Goal: Task Accomplishment & Management: Complete application form

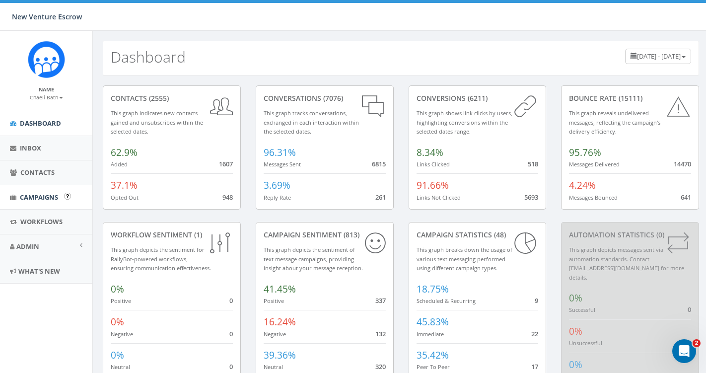
click at [48, 199] on span "Campaigns" at bounding box center [39, 197] width 38 height 9
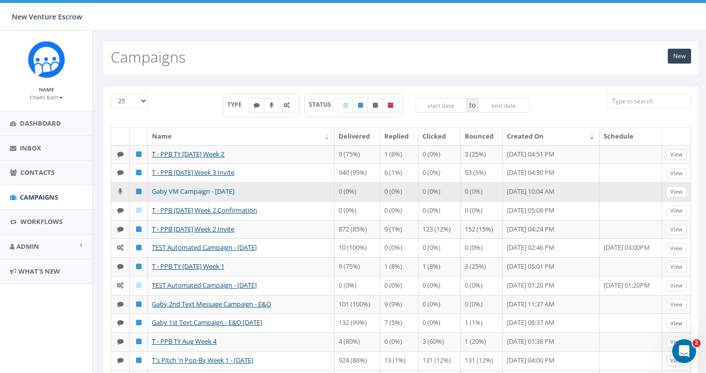
click at [179, 196] on link "Gaby VM Campaign - 09/12/2025" at bounding box center [193, 191] width 82 height 9
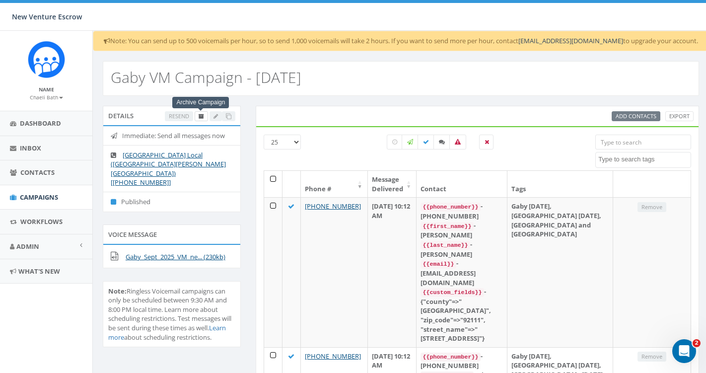
click at [202, 116] on icon at bounding box center [201, 116] width 5 height 5
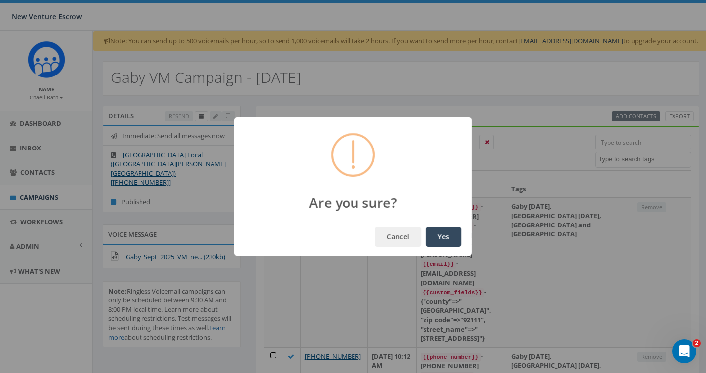
click at [443, 239] on button "Yes" at bounding box center [443, 237] width 35 height 20
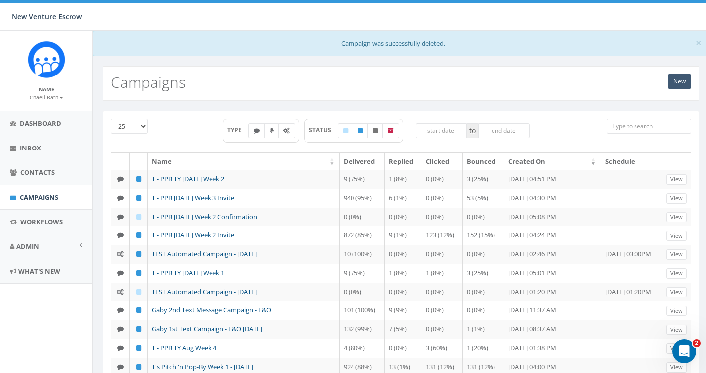
click at [681, 82] on link "New" at bounding box center [679, 81] width 23 height 15
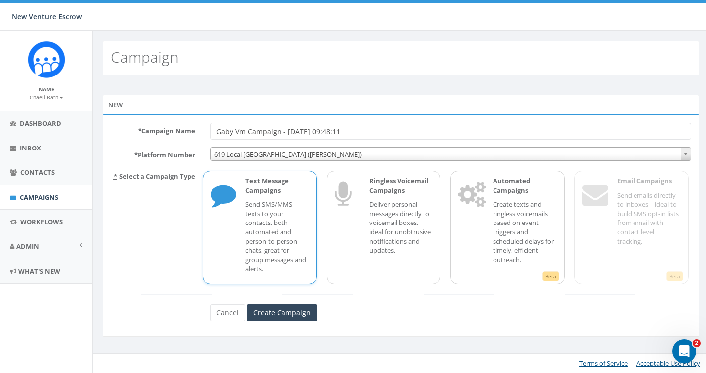
drag, startPoint x: 361, startPoint y: 132, endPoint x: 334, endPoint y: 132, distance: 27.3
click at [334, 132] on input "Gaby Vm Campaign - 09/15/2025, 09:48:11" at bounding box center [450, 131] width 481 height 17
click at [287, 159] on span "619 Local San Diego (Tania Marks)" at bounding box center [450, 154] width 480 height 14
click at [247, 134] on input "Gaby Vm Campaign - 09/15/2025" at bounding box center [450, 131] width 481 height 17
type input "Gaby VM Campaign - 09/15/2025"
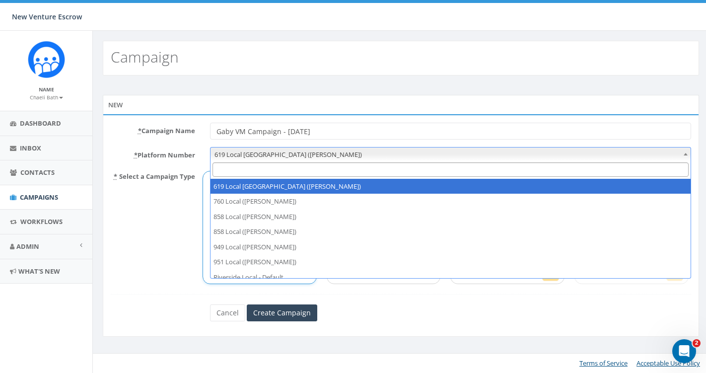
click at [243, 156] on span "619 Local San Diego (Tania Marks)" at bounding box center [450, 154] width 480 height 14
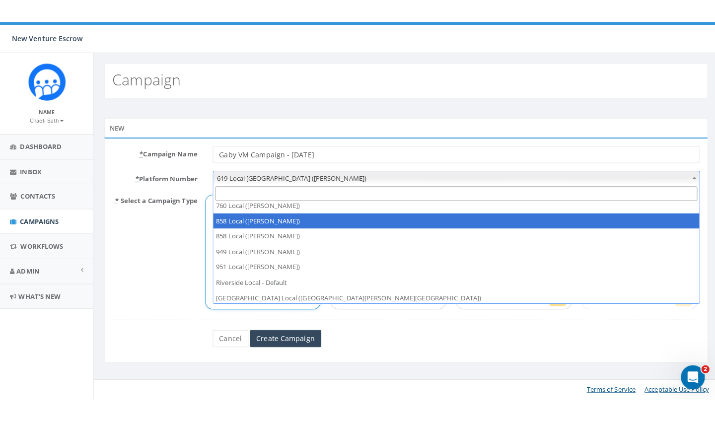
scroll to position [20, 0]
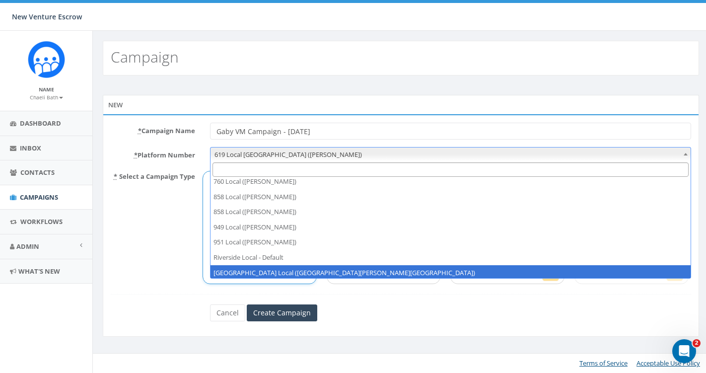
select select "6964756"
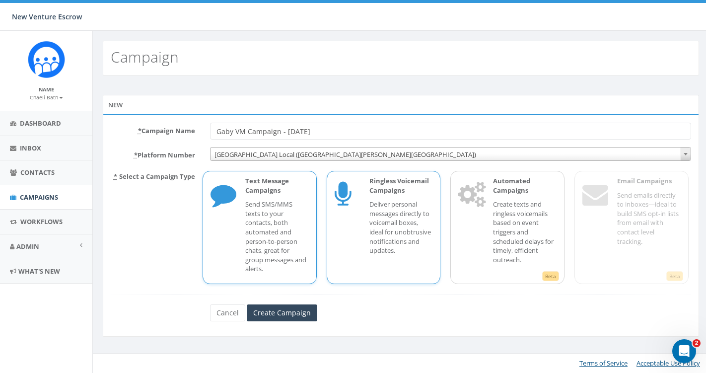
click at [391, 224] on p "Deliver personal messages directly to voicemail boxes, ideal for unobtrusive no…" at bounding box center [401, 227] width 64 height 55
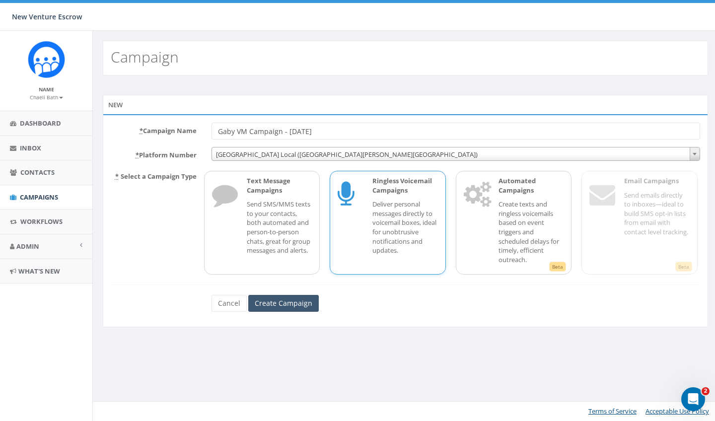
click at [291, 299] on input "Create Campaign" at bounding box center [283, 303] width 70 height 17
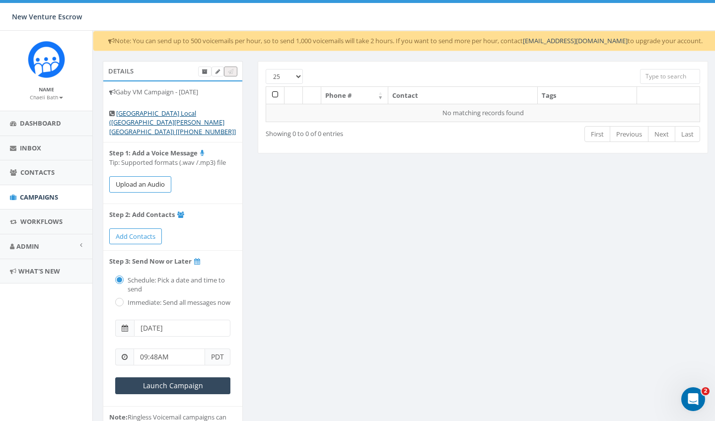
click at [145, 176] on button "Upload an Audio" at bounding box center [140, 184] width 62 height 16
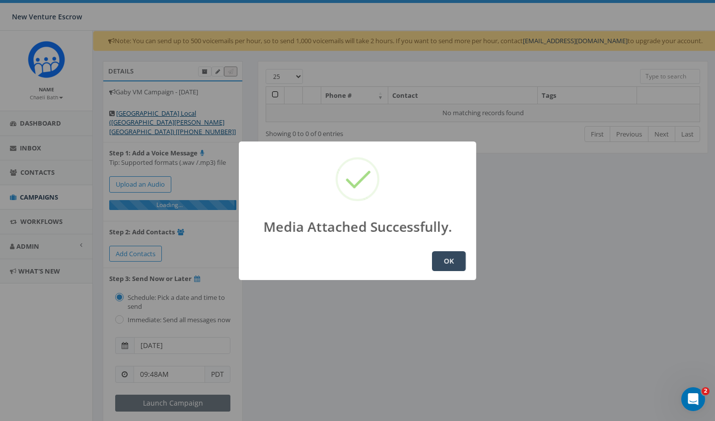
click at [454, 259] on button "OK" at bounding box center [449, 261] width 34 height 20
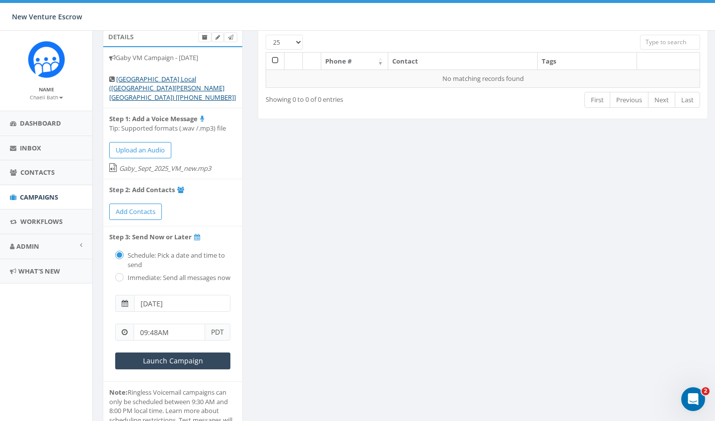
scroll to position [35, 0]
click at [124, 269] on div "Immediate: Send all messages now" at bounding box center [172, 276] width 115 height 14
click at [47, 166] on link "Contacts" at bounding box center [46, 172] width 92 height 24
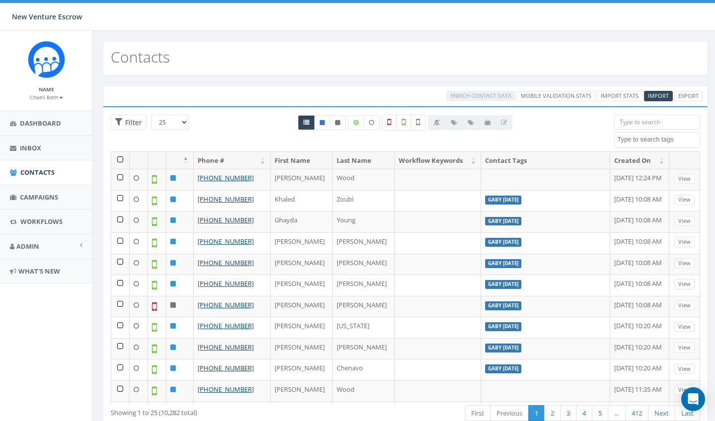
select select
click at [656, 96] on span "Import" at bounding box center [658, 95] width 21 height 7
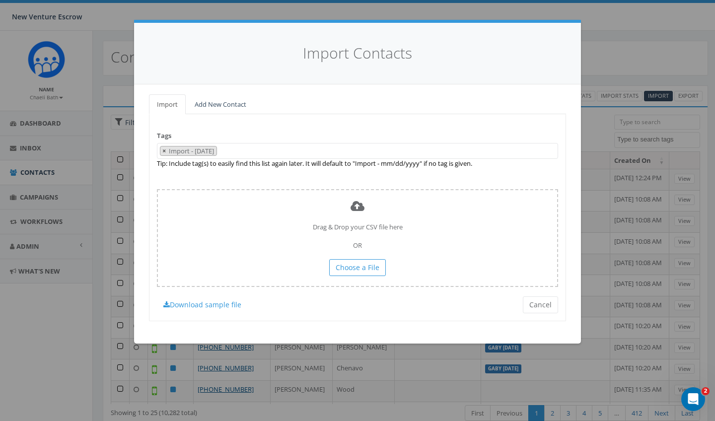
click at [162, 153] on span "×" at bounding box center [163, 150] width 3 height 9
select select
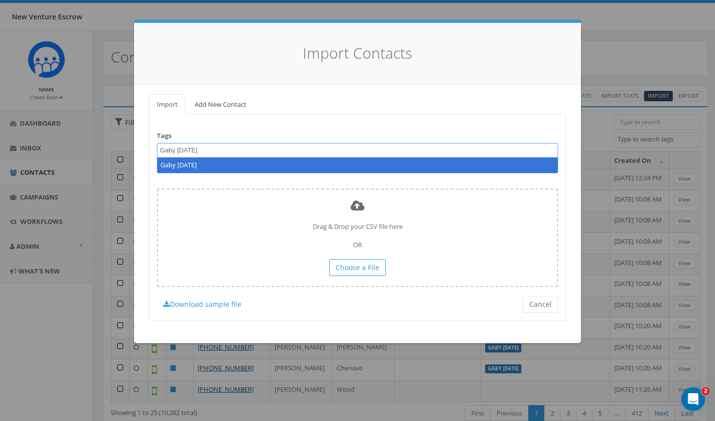
type textarea "Gaby [DATE]"
select select "Gaby [DATE]"
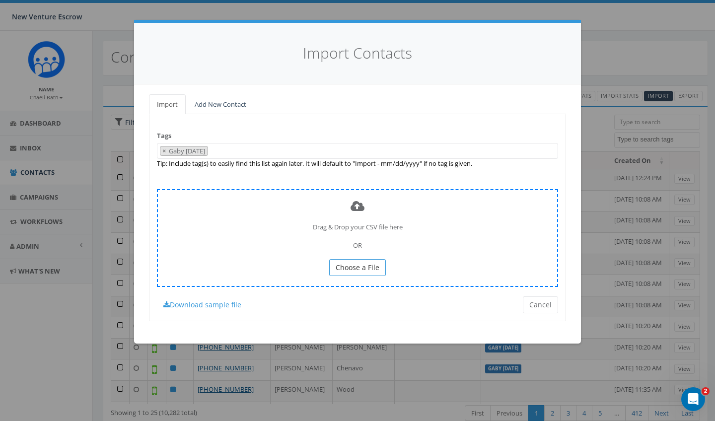
click at [339, 267] on span "Choose a File" at bounding box center [358, 267] width 44 height 9
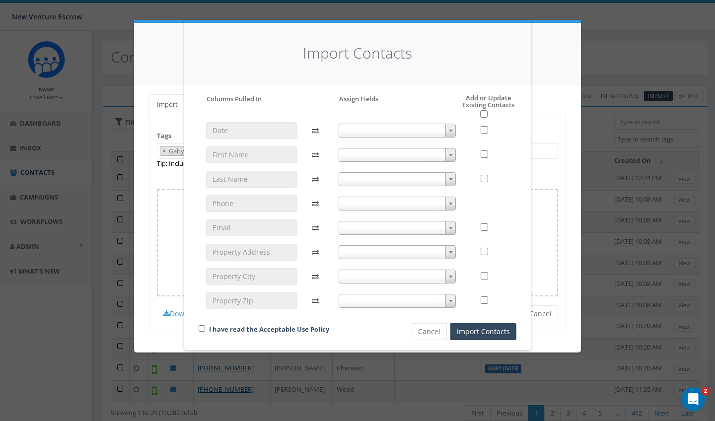
click at [413, 156] on span at bounding box center [398, 155] width 118 height 14
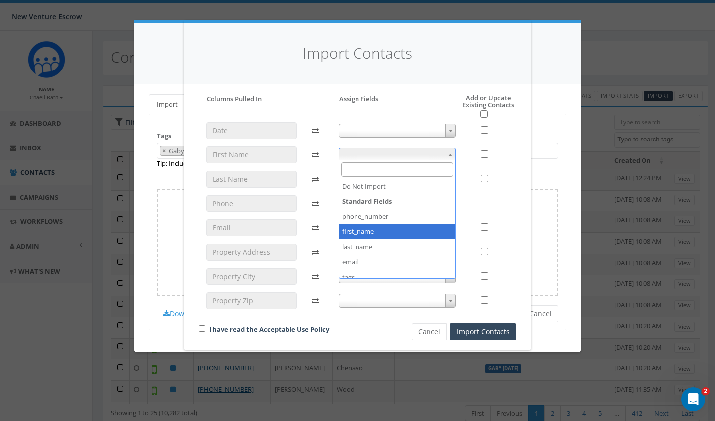
select select "first_name"
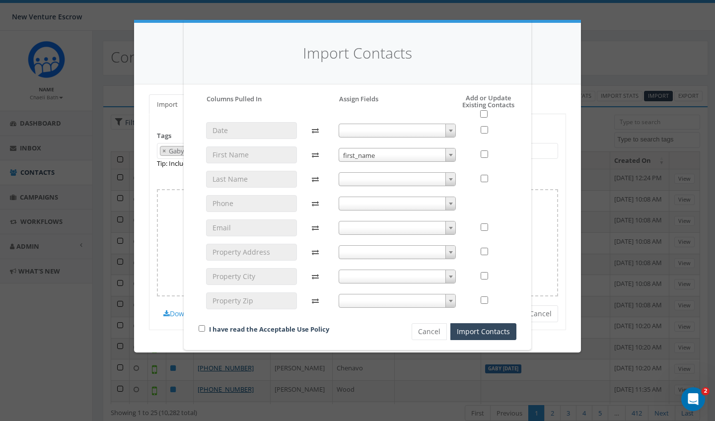
click at [385, 181] on span at bounding box center [398, 179] width 118 height 14
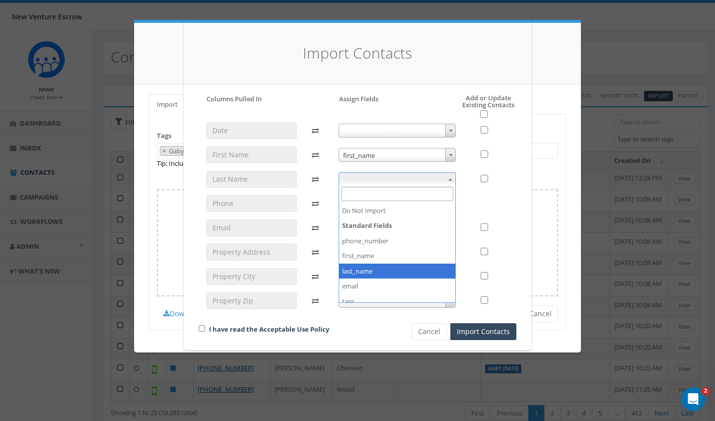
select select "last_name"
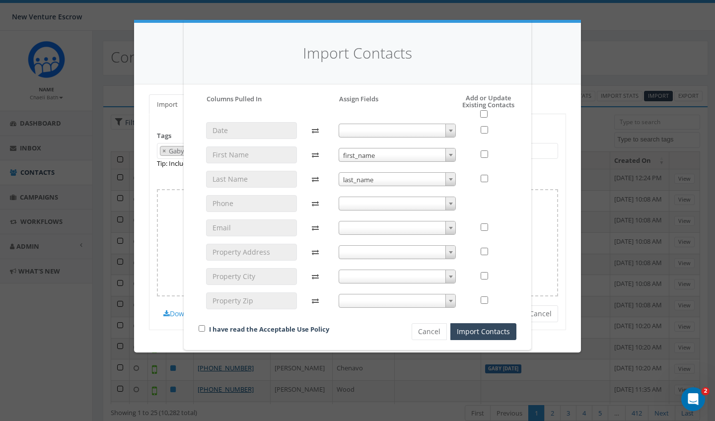
click at [364, 201] on span at bounding box center [398, 204] width 118 height 14
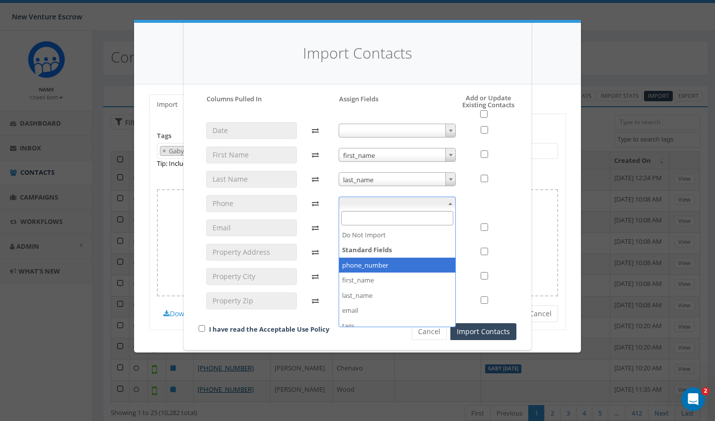
select select "phone_number"
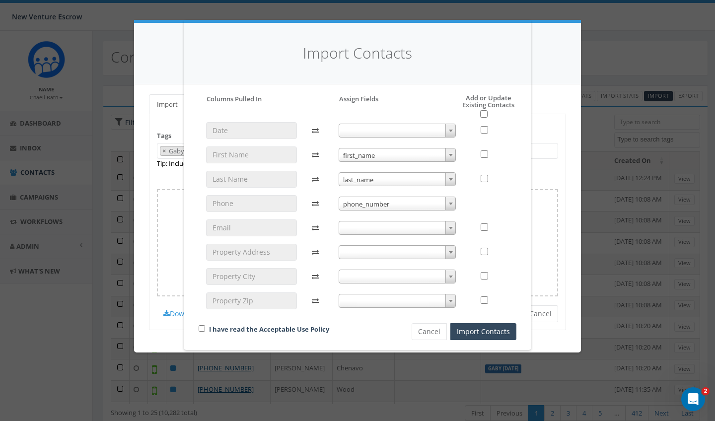
click at [356, 230] on span at bounding box center [398, 228] width 118 height 14
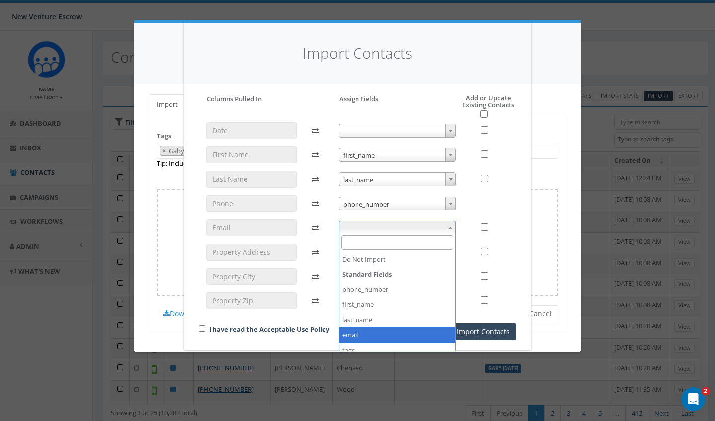
select select "email"
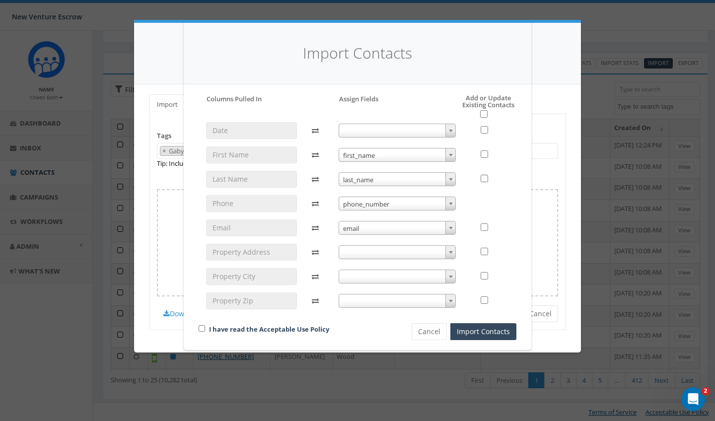
click at [364, 249] on span at bounding box center [398, 252] width 118 height 14
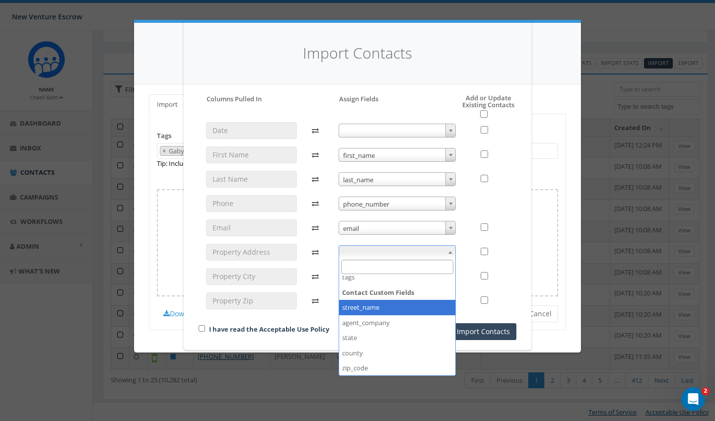
scroll to position [99, 0]
select select "street_name"
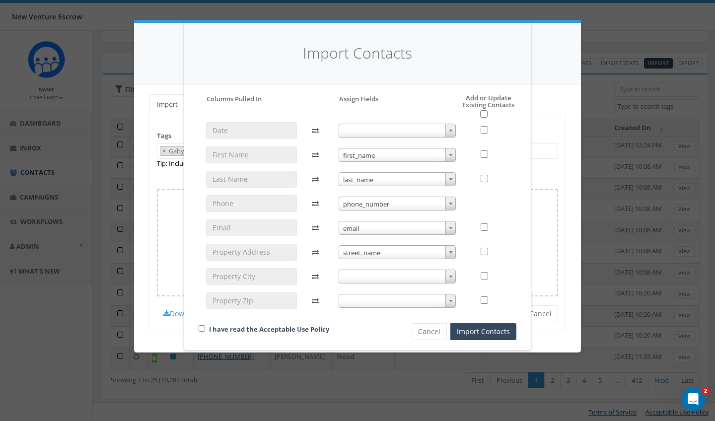
click at [363, 273] on span at bounding box center [398, 277] width 118 height 14
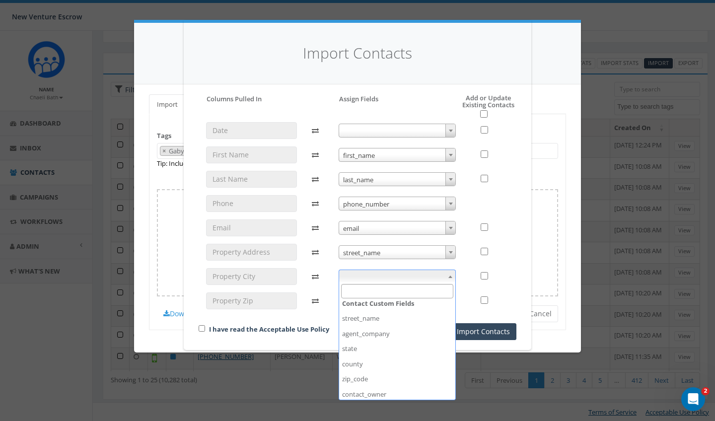
scroll to position [139, 0]
select select "county"
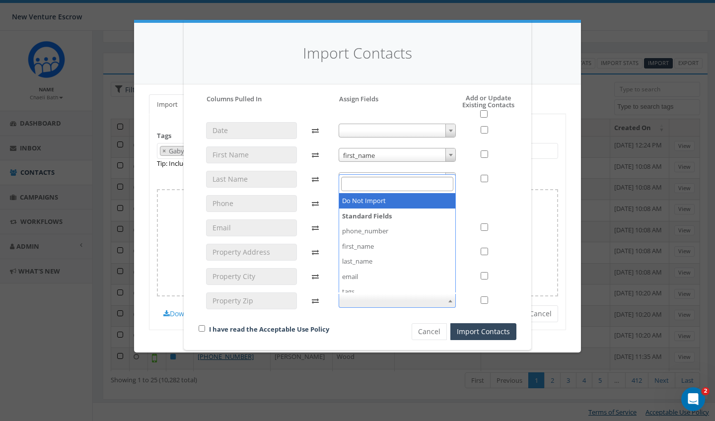
click at [364, 302] on span at bounding box center [398, 301] width 118 height 14
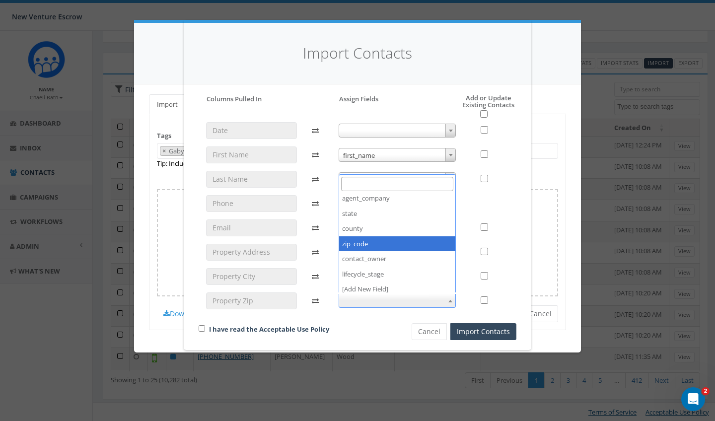
select select "zip_code"
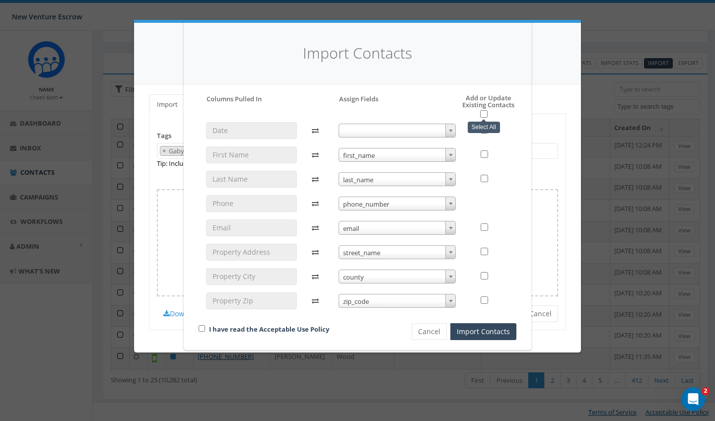
click at [483, 112] on input "checkbox" at bounding box center [483, 113] width 7 height 7
checkbox input "true"
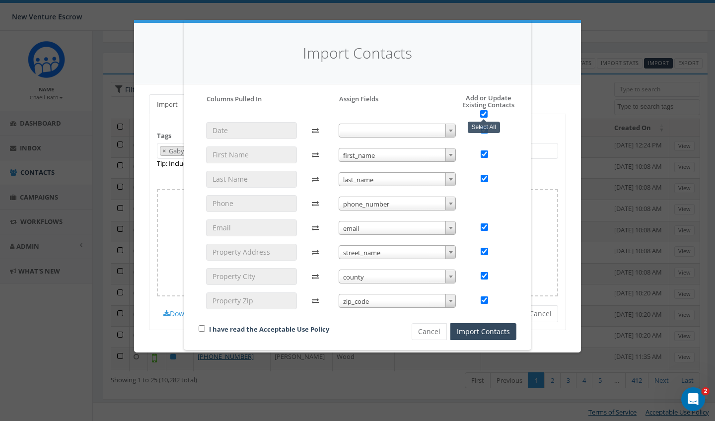
checkbox input "true"
click at [200, 326] on input "checkbox" at bounding box center [202, 328] width 6 height 6
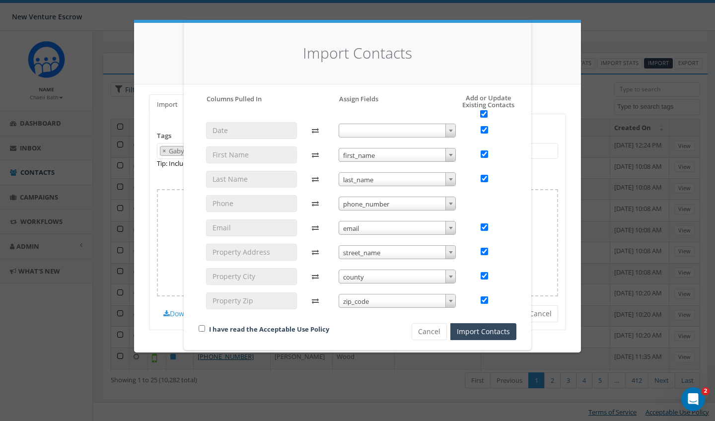
checkbox input "true"
click at [465, 324] on button "Import Contacts" at bounding box center [483, 331] width 66 height 17
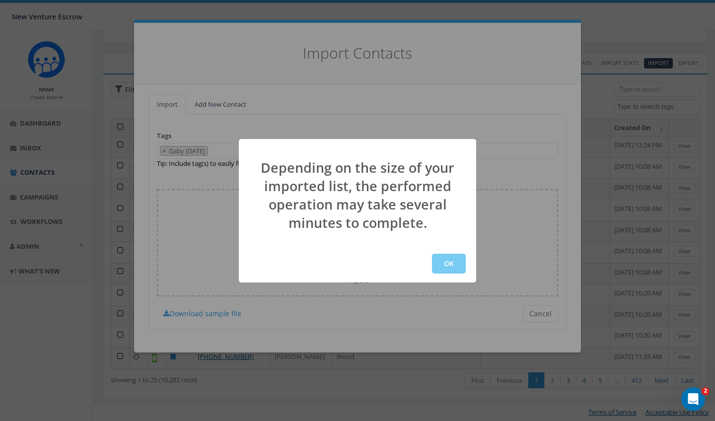
click at [449, 255] on button "OK" at bounding box center [449, 264] width 34 height 20
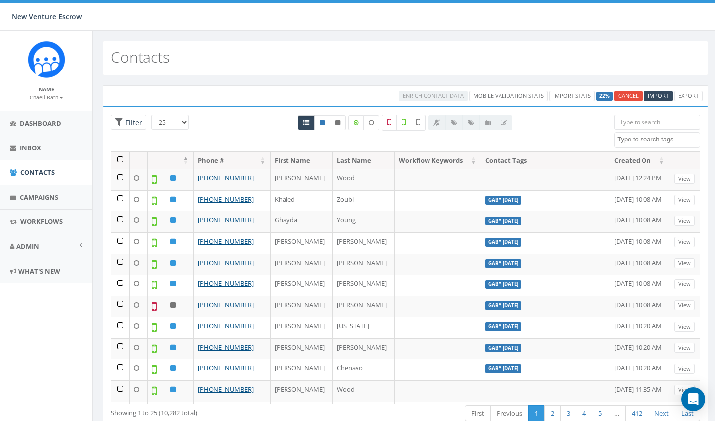
select select
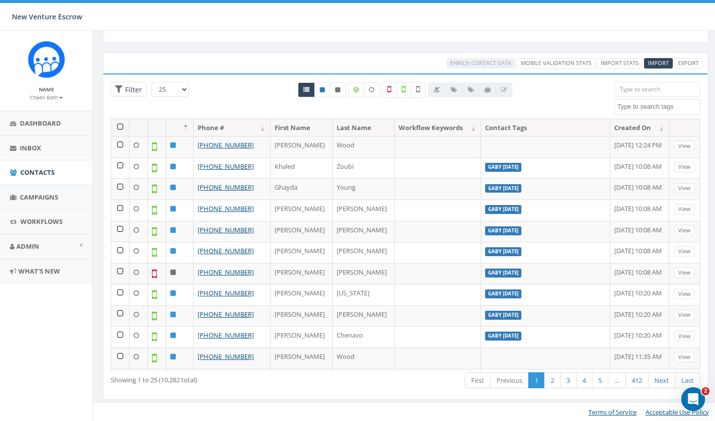
click at [631, 110] on textarea "Search" at bounding box center [658, 106] width 82 height 9
type textarea "Gaby sept 15 2025"
select select "Gaby sept 15 2025"
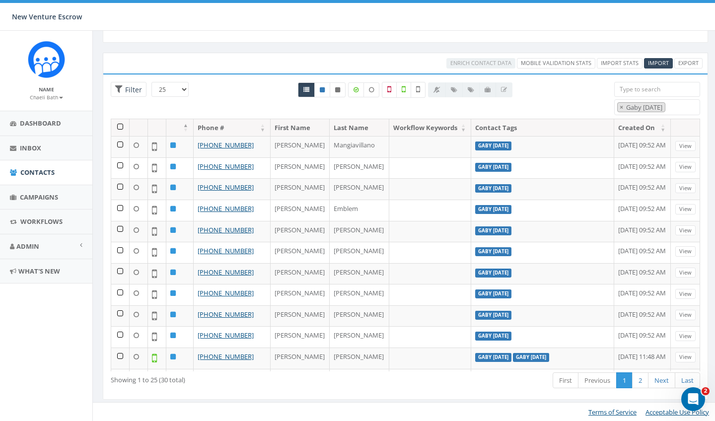
click at [120, 127] on th at bounding box center [120, 127] width 18 height 17
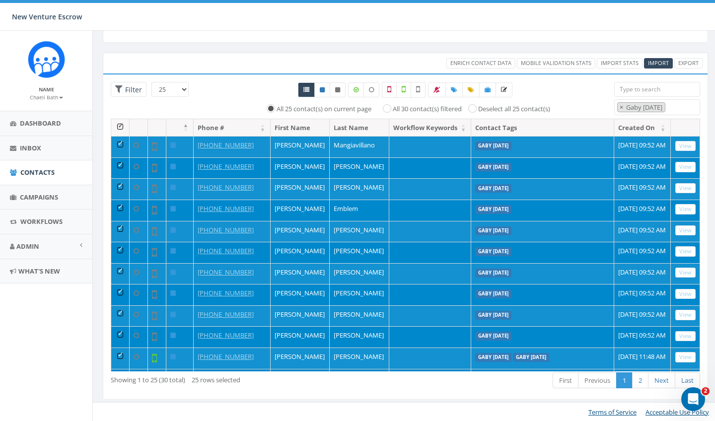
click at [390, 106] on input "All 30 contact(s) filtered" at bounding box center [389, 108] width 6 height 6
radio input "true"
click at [471, 67] on span "Enrich Contact Data" at bounding box center [480, 62] width 61 height 7
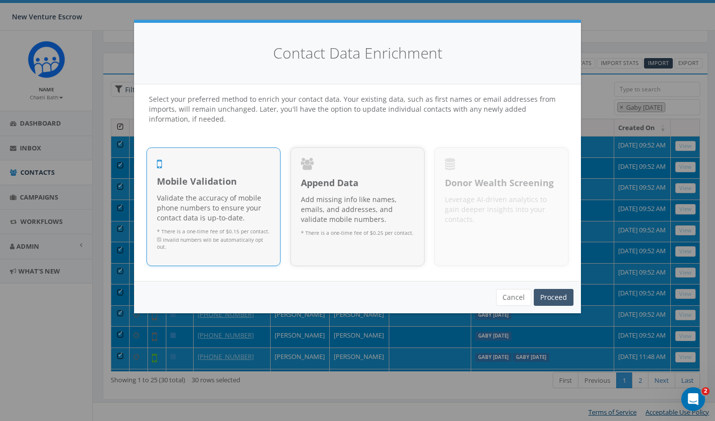
click at [547, 290] on link "Proceed" at bounding box center [554, 297] width 40 height 17
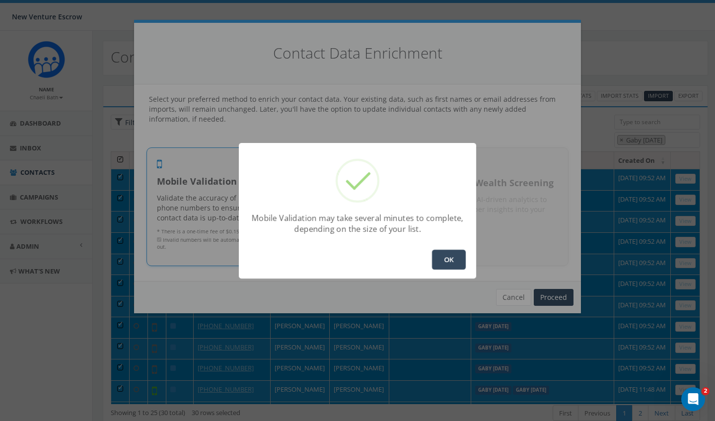
click at [434, 260] on button "OK" at bounding box center [449, 260] width 34 height 20
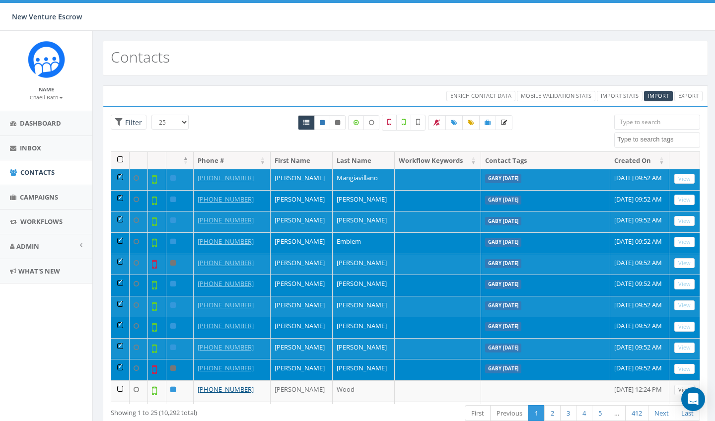
select select
click at [34, 201] on link "Campaigns" at bounding box center [46, 197] width 92 height 24
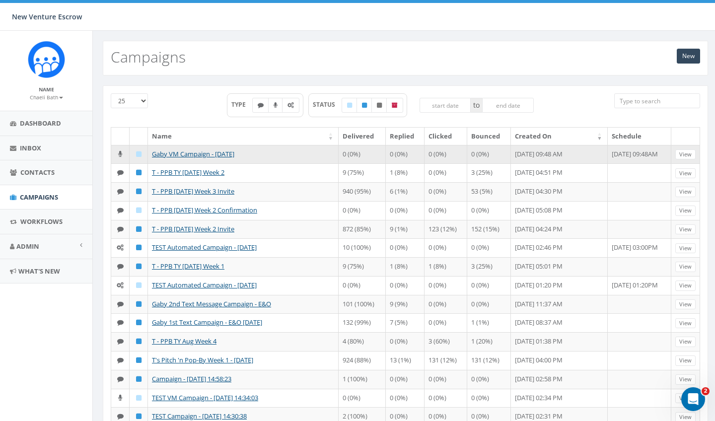
click at [181, 159] on td "Gaby VM Campaign - [DATE]" at bounding box center [243, 154] width 191 height 19
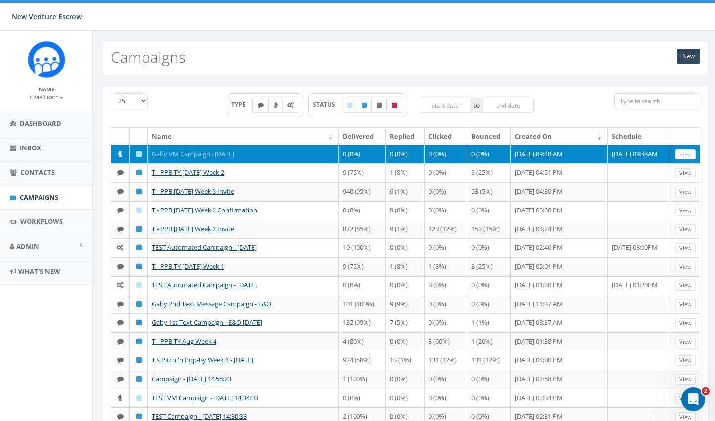
click at [181, 155] on link "Gaby VM Campaign - [DATE]" at bounding box center [193, 153] width 82 height 9
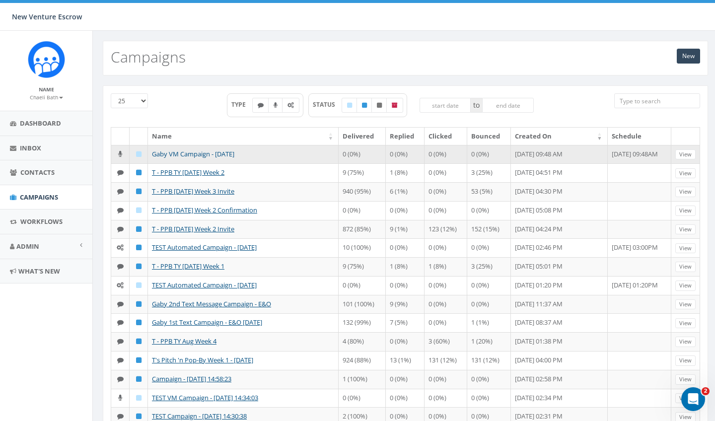
click at [181, 155] on link "Gaby VM Campaign - [DATE]" at bounding box center [193, 153] width 82 height 9
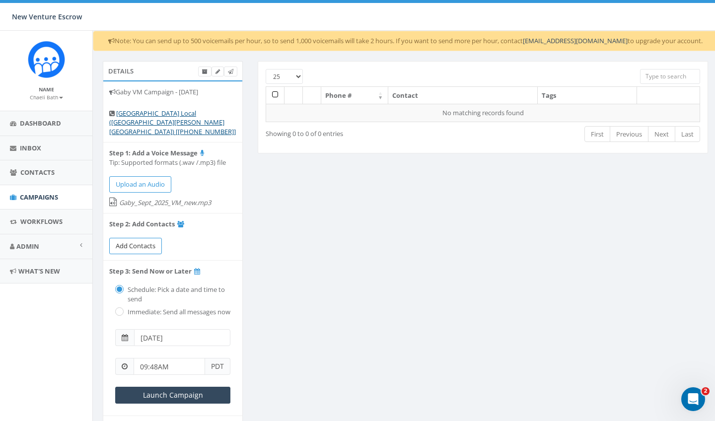
click at [153, 241] on span "Add Contacts" at bounding box center [136, 245] width 40 height 9
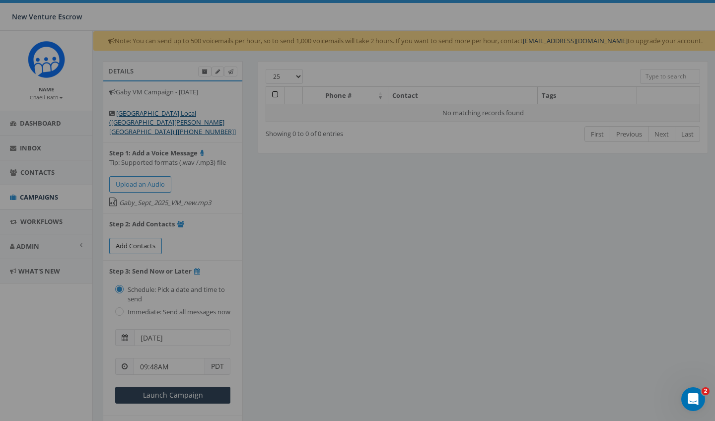
select select
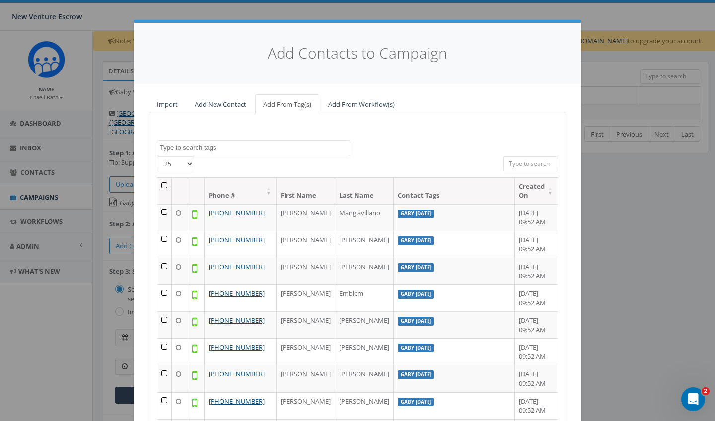
click at [272, 148] on textarea "Search" at bounding box center [255, 147] width 190 height 9
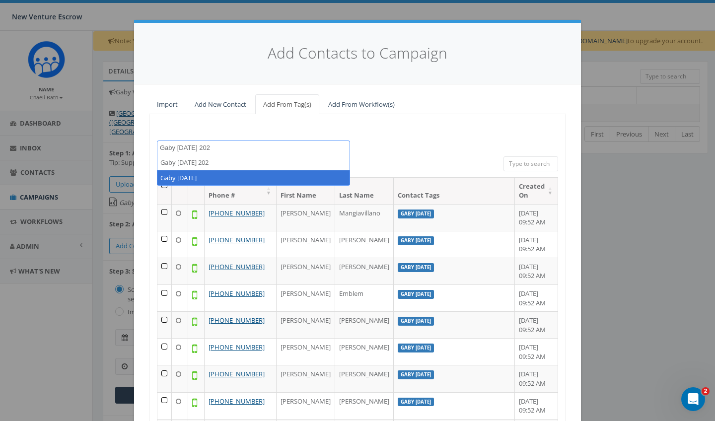
type textarea "Gaby sept 15 202"
select select "Gaby [DATE]"
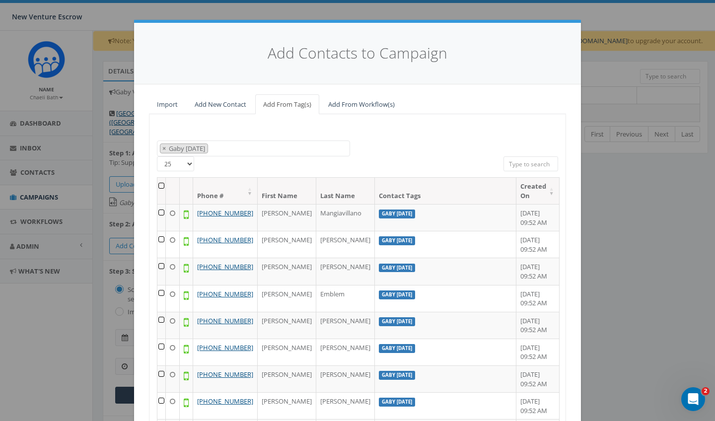
click at [162, 183] on th at bounding box center [161, 191] width 8 height 26
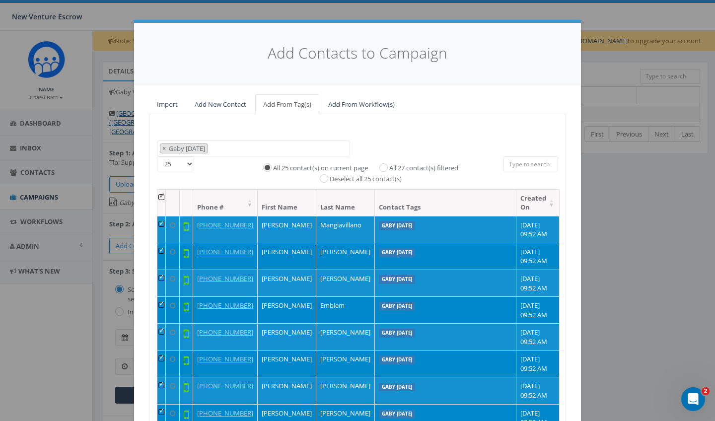
click at [385, 165] on input "All 27 contact(s) filtered" at bounding box center [386, 166] width 6 height 6
radio input "true"
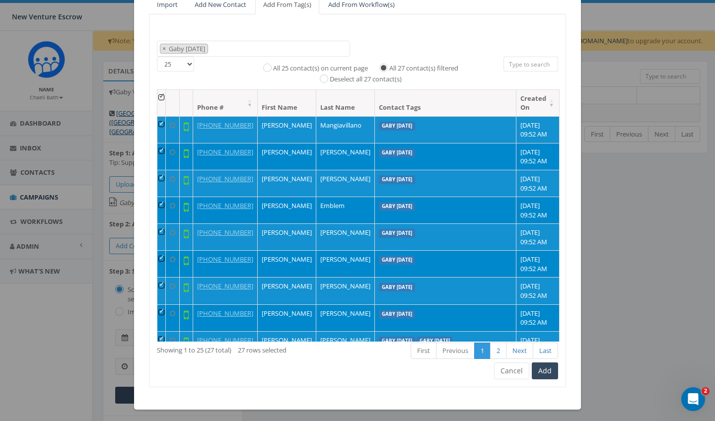
scroll to position [0, 0]
click at [548, 369] on button "Add" at bounding box center [545, 370] width 26 height 17
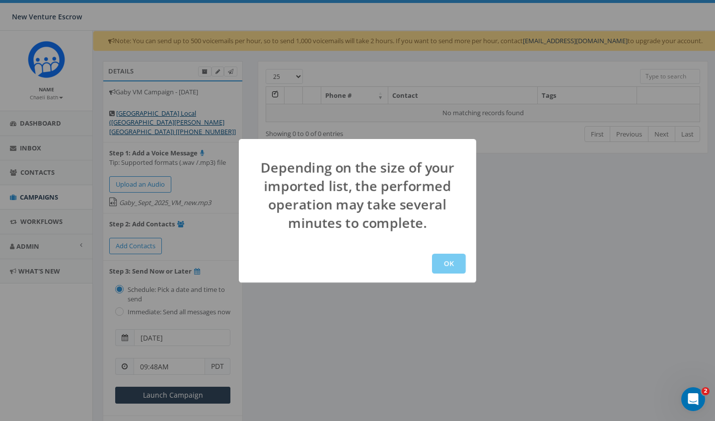
click at [445, 262] on button "OK" at bounding box center [449, 264] width 34 height 20
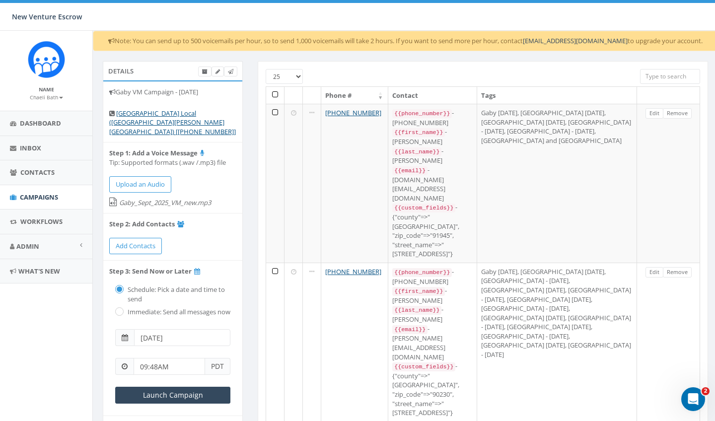
click at [123, 304] on div "Immediate: Send all messages now" at bounding box center [172, 311] width 115 height 14
click at [122, 304] on div "Immediate: Send all messages now" at bounding box center [172, 311] width 115 height 14
click at [121, 309] on input "radio" at bounding box center [118, 312] width 6 height 6
radio input "true"
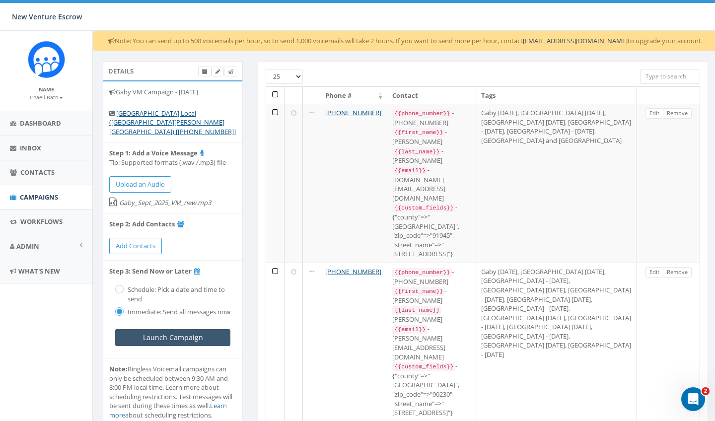
click at [134, 330] on input "Launch Campaign" at bounding box center [172, 337] width 115 height 17
click at [194, 334] on input "Launch Campaign" at bounding box center [172, 337] width 115 height 17
click at [33, 198] on span "Campaigns" at bounding box center [39, 197] width 38 height 9
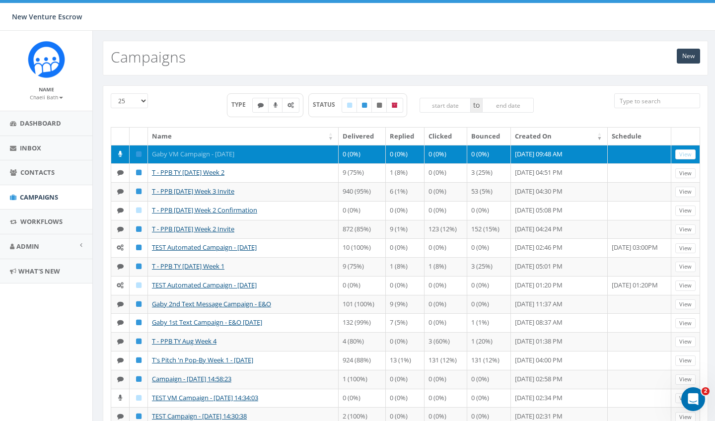
click at [179, 151] on link "Gaby VM Campaign - [DATE]" at bounding box center [193, 153] width 82 height 9
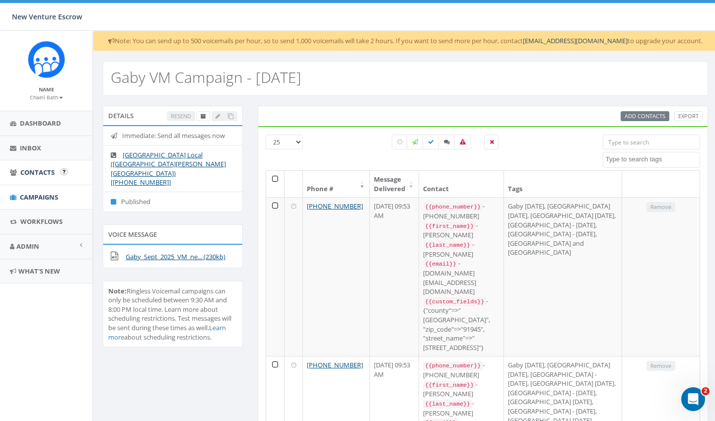
click at [41, 169] on span "Contacts" at bounding box center [37, 172] width 34 height 9
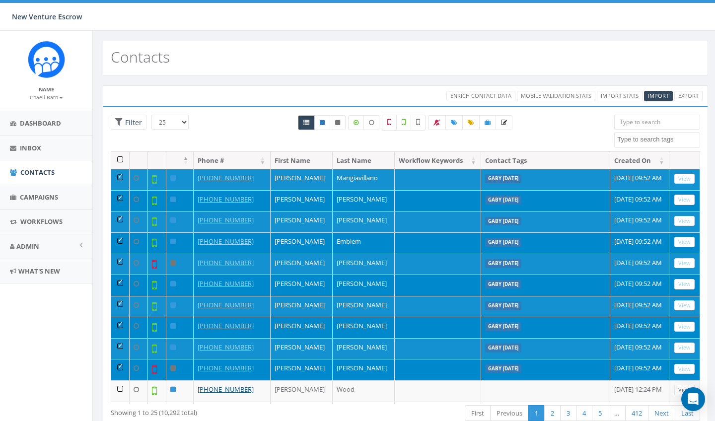
select select
click at [629, 94] on link "Import Stats" at bounding box center [620, 96] width 46 height 10
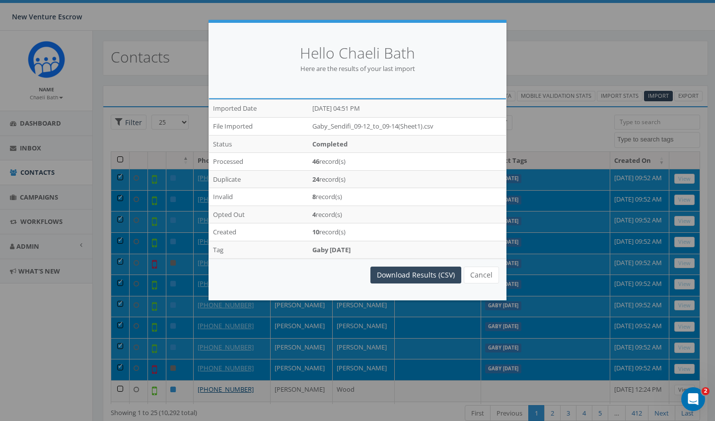
click at [544, 120] on div "Hello Chaeli Bath Here are the results of your last import /imports/7698/export…" at bounding box center [357, 210] width 715 height 421
click at [480, 271] on button "Cancel" at bounding box center [481, 275] width 35 height 17
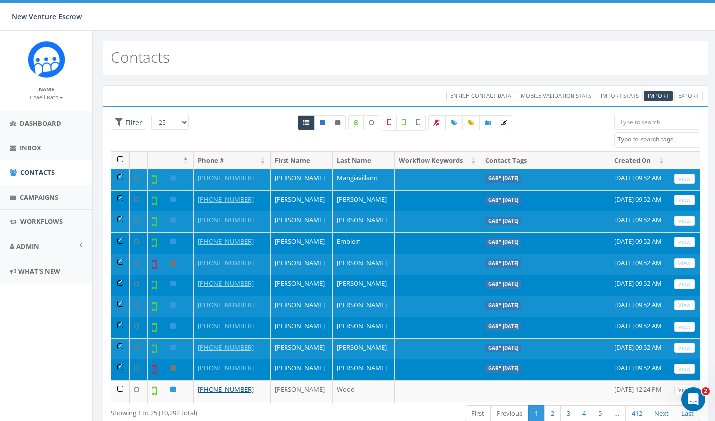
click at [497, 94] on span "Enrich Contact Data" at bounding box center [480, 95] width 61 height 7
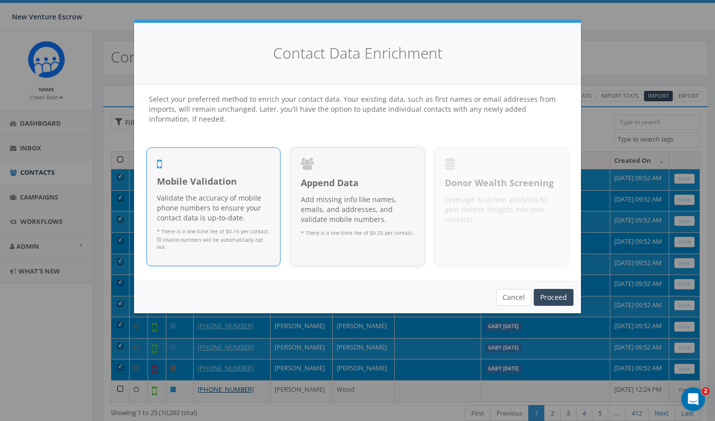
click at [520, 291] on button "Cancel" at bounding box center [513, 297] width 35 height 17
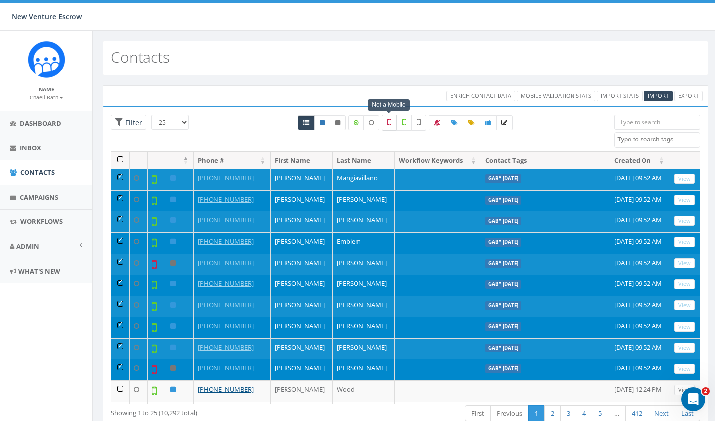
click at [394, 125] on label at bounding box center [389, 123] width 15 height 16
checkbox input "true"
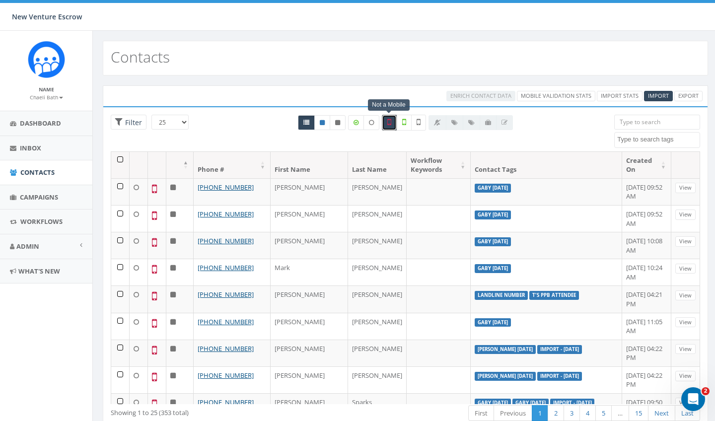
click at [631, 140] on textarea "Search" at bounding box center [658, 139] width 82 height 9
type textarea "Gaby sept 15 2025"
select select "Gaby [DATE]"
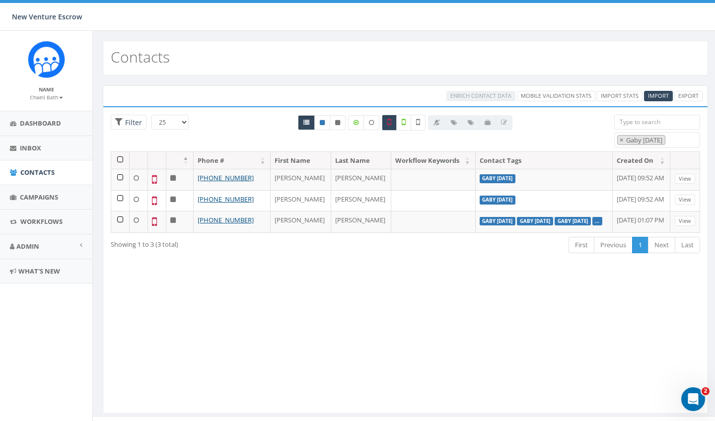
click at [118, 162] on th at bounding box center [120, 160] width 18 height 17
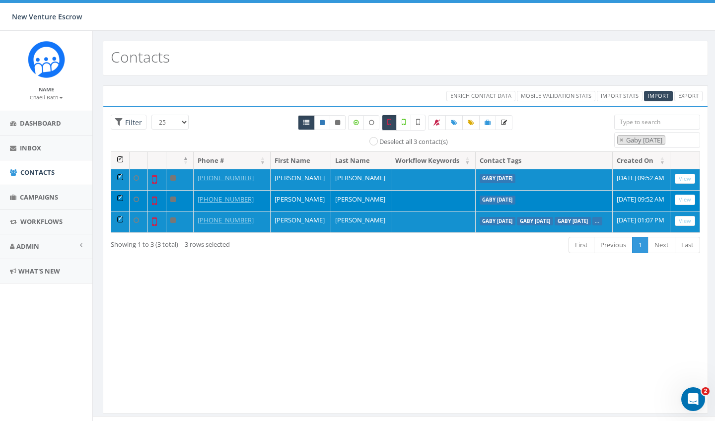
click at [54, 94] on small "Chaeli Bath" at bounding box center [46, 97] width 33 height 7
click at [93, 87] on div "Enrich Contact Data Mobile Validation Stats Import Stats Import Export Loading …" at bounding box center [405, 255] width 625 height 360
click at [47, 170] on span "Contacts" at bounding box center [37, 172] width 34 height 9
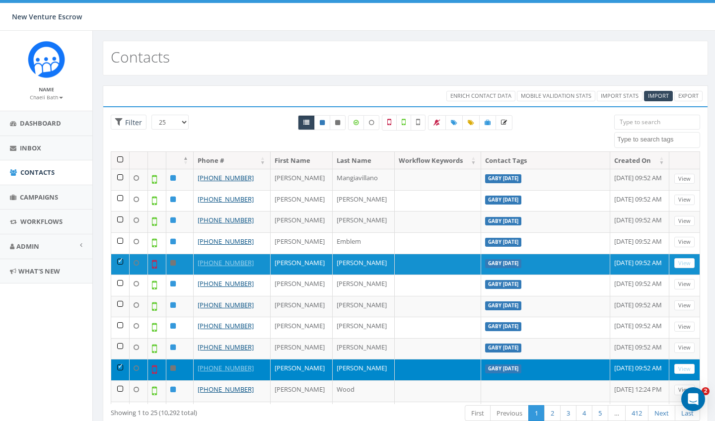
select select
click at [42, 100] on small "Chaeli Bath" at bounding box center [46, 97] width 33 height 7
click at [42, 119] on link "Sign Out" at bounding box center [49, 125] width 78 height 12
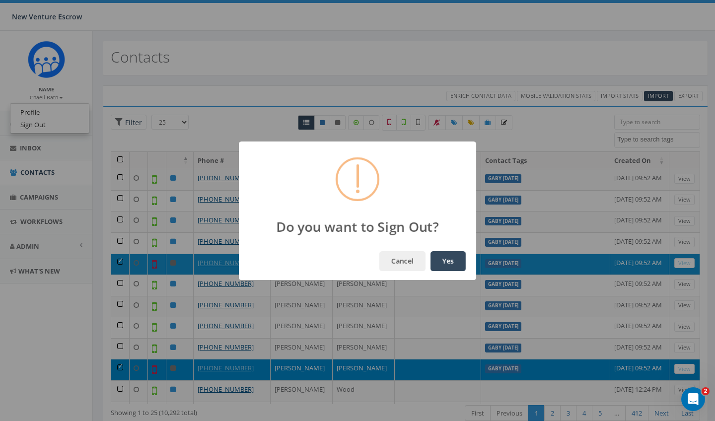
click at [451, 260] on button "Yes" at bounding box center [447, 261] width 35 height 20
